Goal: Transaction & Acquisition: Purchase product/service

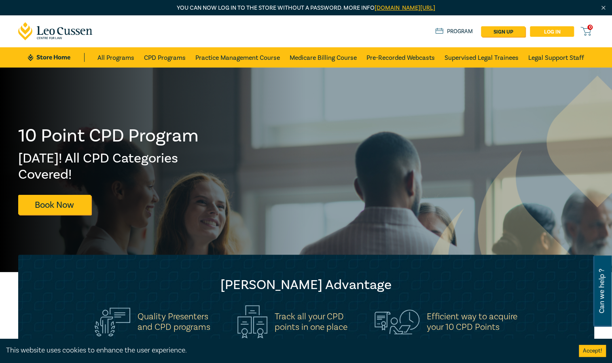
click at [548, 32] on link "Log in" at bounding box center [552, 31] width 44 height 11
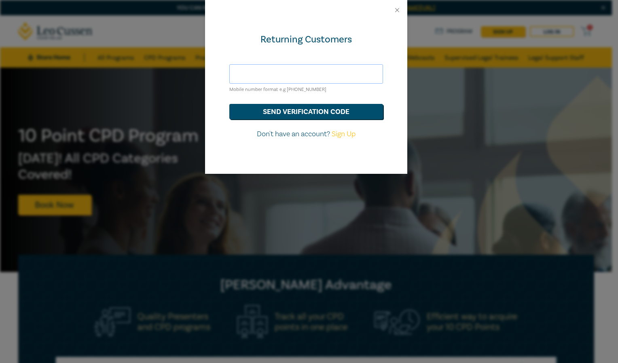
click at [314, 78] on input "text" at bounding box center [306, 73] width 154 height 19
type input "thilananhnguyen@yahoo.com"
click at [291, 110] on button "send verification code" at bounding box center [306, 111] width 154 height 15
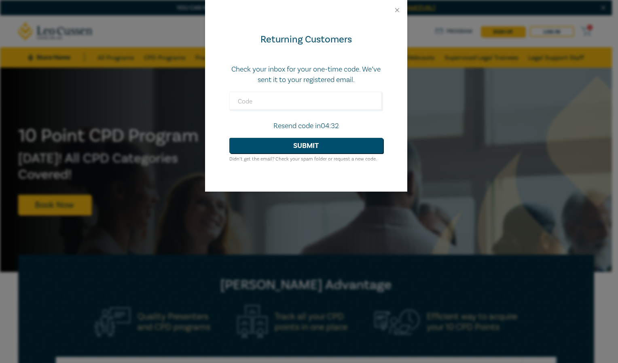
click at [173, 195] on div "Returning Customers Check your inbox for your one-time code. We’ve sent it to y…" at bounding box center [309, 181] width 618 height 363
click at [291, 102] on input "text" at bounding box center [306, 101] width 154 height 19
type input "165394"
click at [321, 146] on button "Submit" at bounding box center [306, 145] width 154 height 15
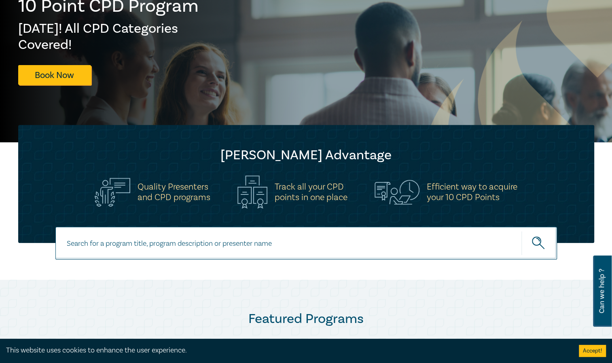
scroll to position [40, 0]
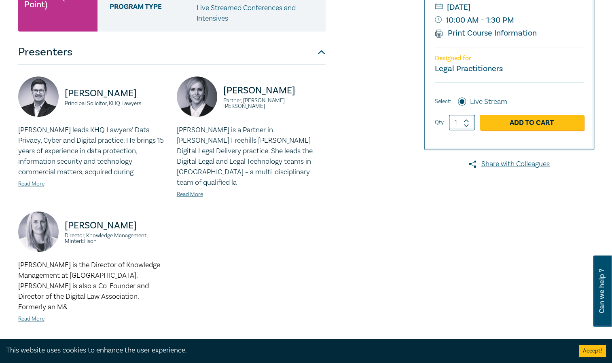
scroll to position [162, 0]
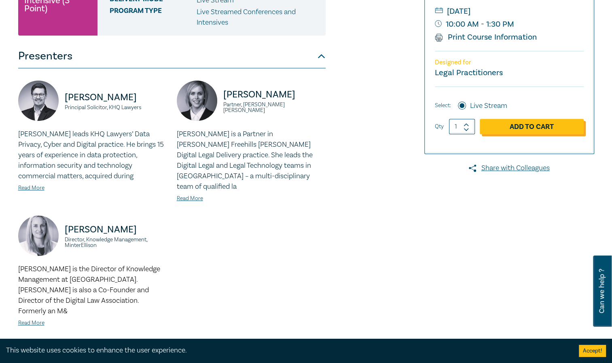
click at [523, 124] on link "Add to Cart" at bounding box center [532, 126] width 104 height 15
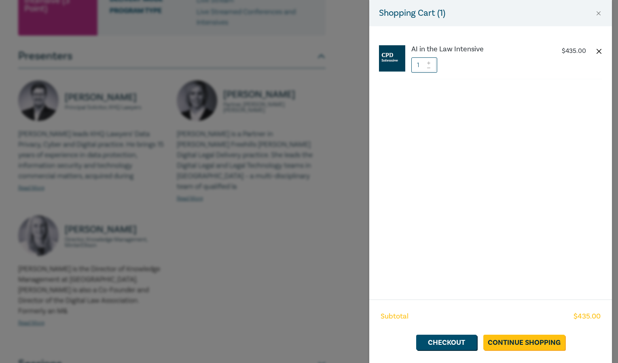
click at [599, 51] on button "button" at bounding box center [599, 51] width 6 height 6
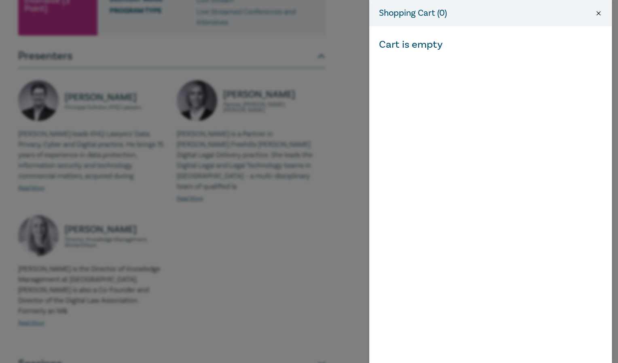
click at [596, 15] on button "Close" at bounding box center [598, 13] width 7 height 7
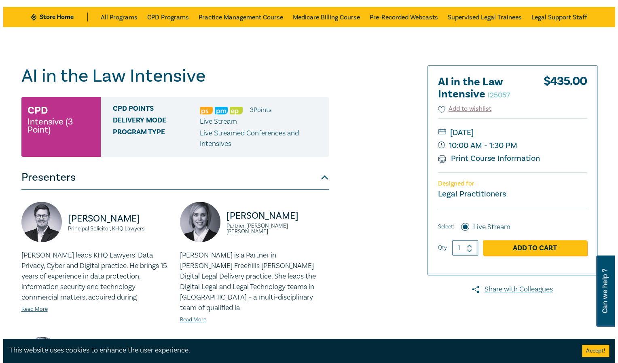
scroll to position [40, 0]
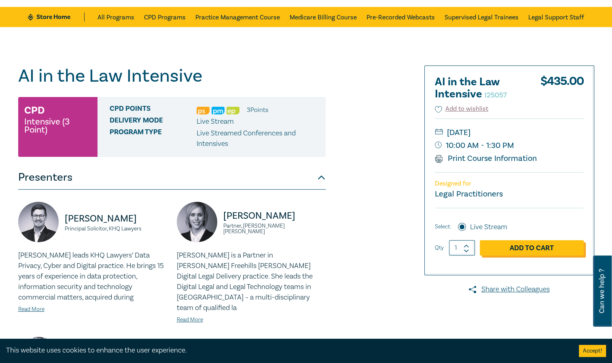
click at [527, 245] on link "Add to Cart" at bounding box center [532, 247] width 104 height 15
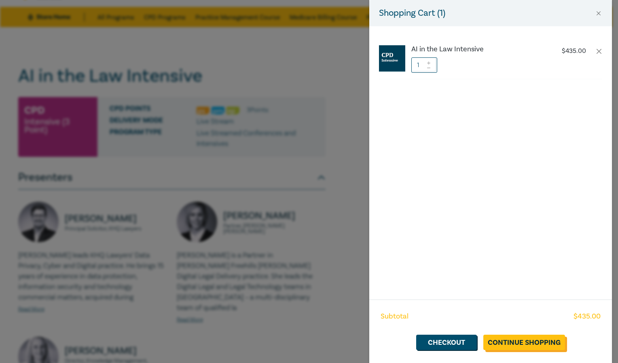
click at [528, 344] on link "Continue Shopping" at bounding box center [525, 342] width 82 height 15
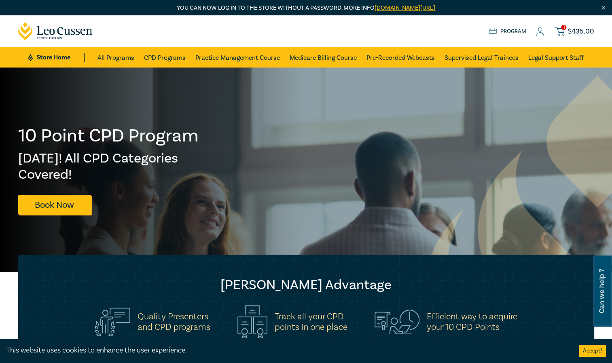
click at [567, 30] on link "1 $ 435.00" at bounding box center [574, 31] width 40 height 10
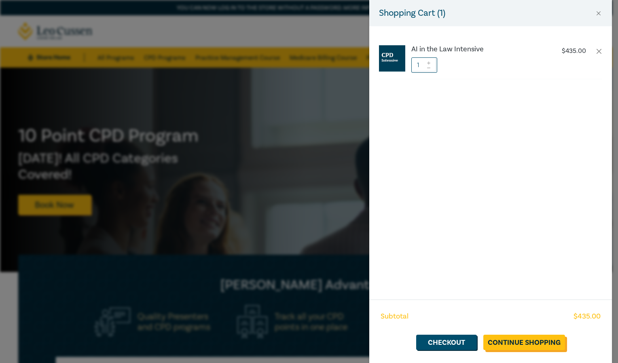
click at [539, 341] on link "Continue Shopping" at bounding box center [525, 342] width 82 height 15
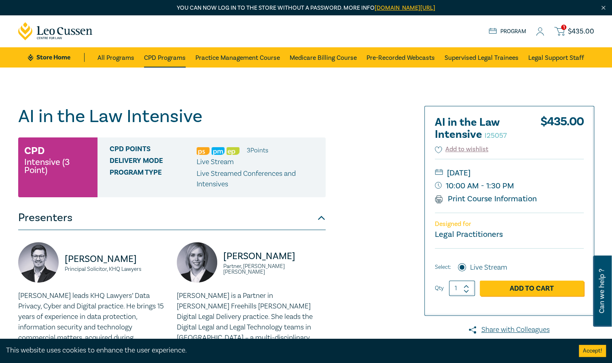
click at [159, 57] on link "CPD Programs" at bounding box center [165, 57] width 42 height 20
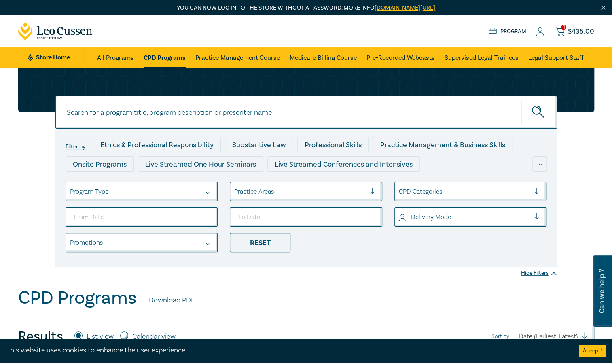
click at [575, 28] on span "$ 435.00" at bounding box center [581, 31] width 26 height 9
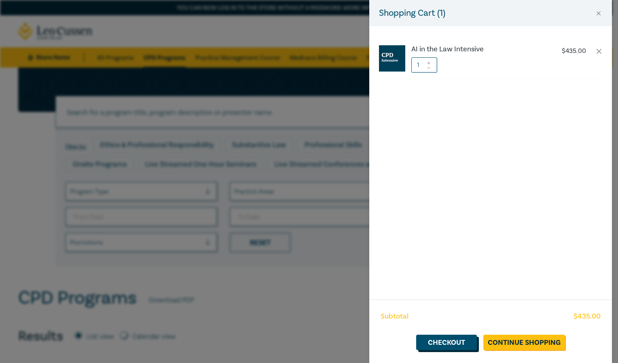
click at [460, 341] on link "Checkout" at bounding box center [446, 342] width 61 height 15
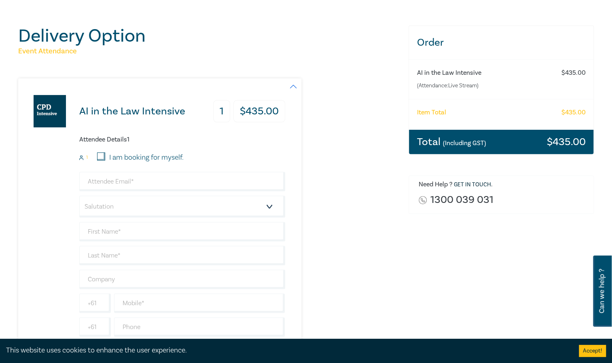
scroll to position [81, 0]
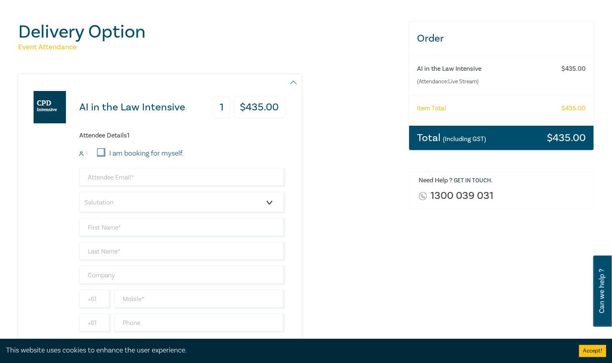
click at [103, 154] on input "I am booking for myself." at bounding box center [101, 153] width 8 height 8
checkbox input "true"
type input "thilananhnguyen@yahoo.com"
type input "Lan Anh Thi"
type input "Nguyen"
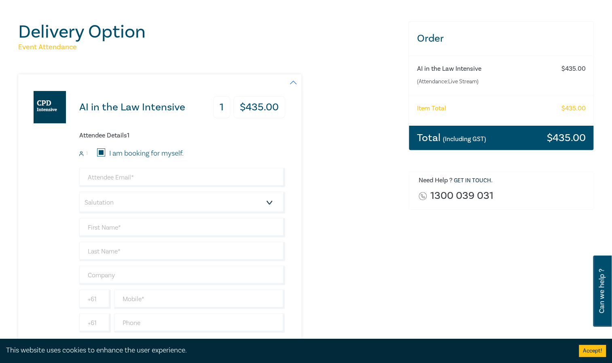
type input "0400132452"
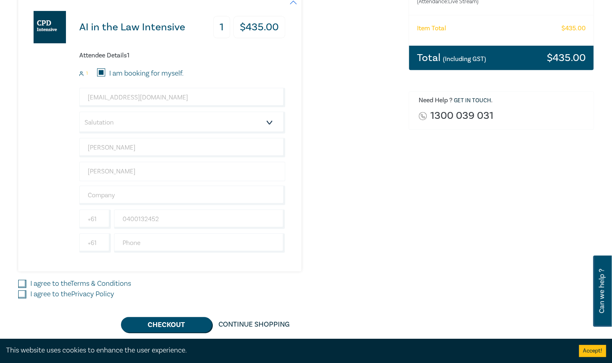
scroll to position [162, 0]
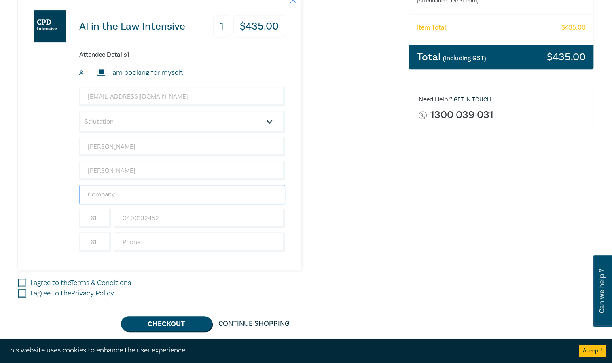
drag, startPoint x: 115, startPoint y: 191, endPoint x: 126, endPoint y: 190, distance: 11.0
click at [115, 191] on input "text" at bounding box center [182, 194] width 206 height 19
type input "Crystal Disability and Coordination Supports Pty Ltd"
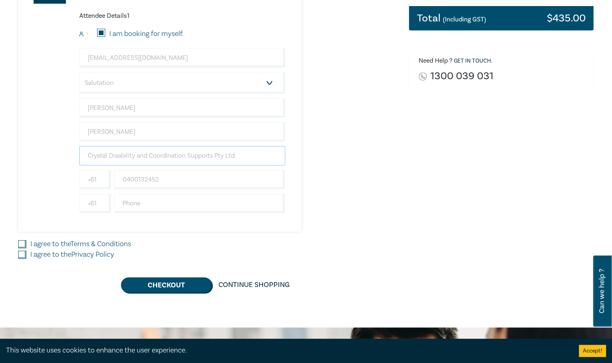
scroll to position [202, 0]
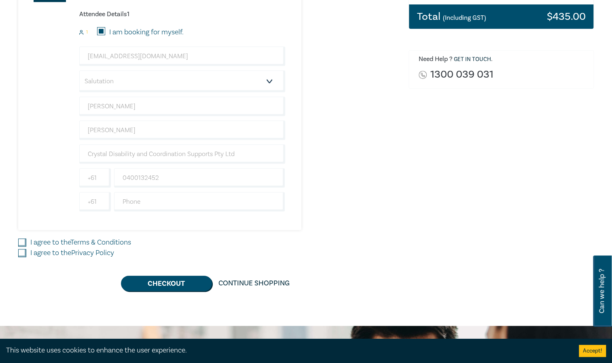
click at [22, 241] on input "I agree to the Terms & Conditions" at bounding box center [22, 243] width 8 height 8
checkbox input "true"
click at [19, 253] on input "I agree to the Privacy Policy" at bounding box center [22, 253] width 8 height 8
checkbox input "true"
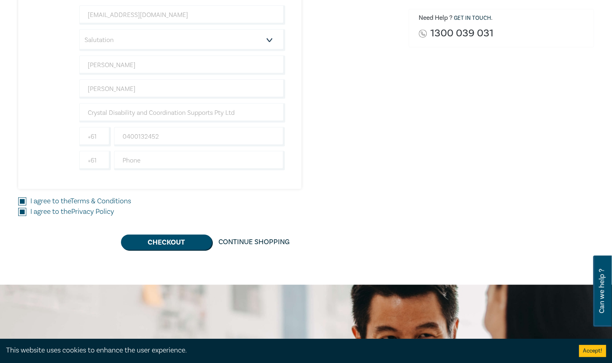
scroll to position [283, 0]
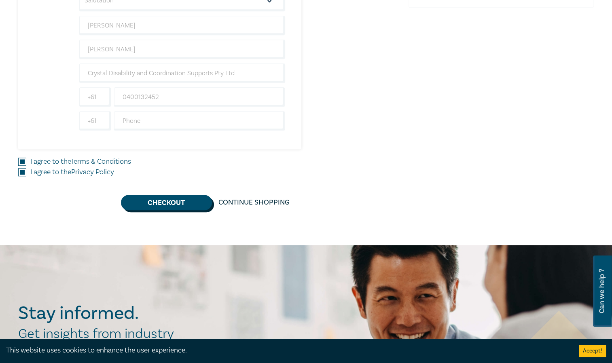
click at [163, 201] on button "Checkout" at bounding box center [166, 202] width 91 height 15
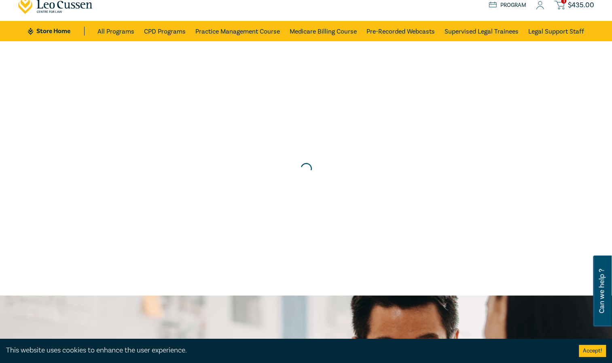
scroll to position [0, 0]
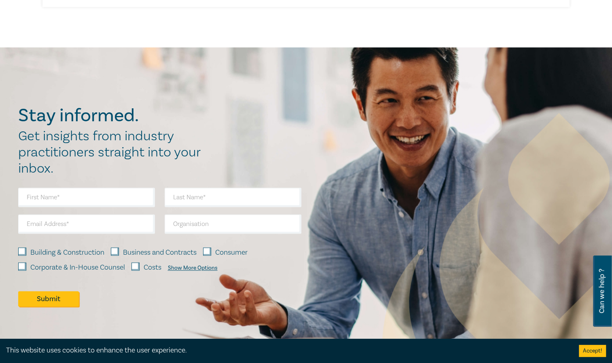
scroll to position [596, 0]
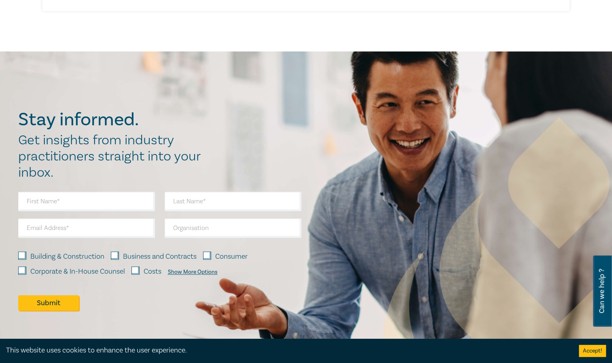
click at [373, 197] on div "Stay informed. Get insights from industry practitioners straight into your inbo…" at bounding box center [306, 215] width 586 height 212
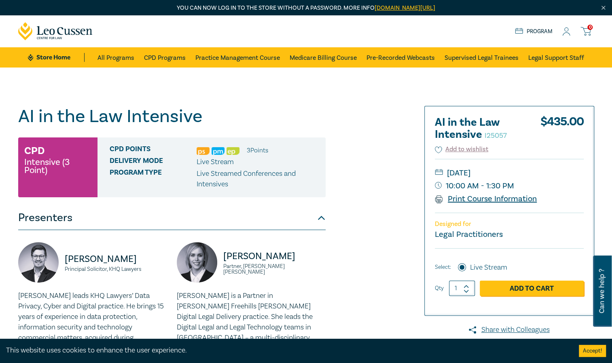
click at [511, 202] on link "Print Course Information" at bounding box center [486, 199] width 102 height 11
click at [390, 162] on div "AI in the Law Intensive I25057 CPD Intensive (3 Point) CPD Points 3 Point s Del…" at bounding box center [208, 322] width 390 height 433
